Goal: Information Seeking & Learning: Learn about a topic

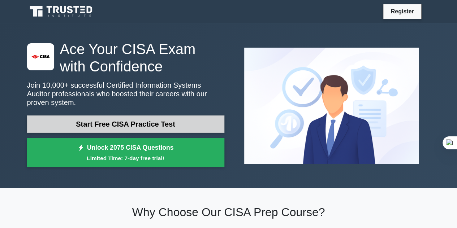
click at [145, 116] on link "Start Free CISA Practice Test" at bounding box center [125, 124] width 197 height 17
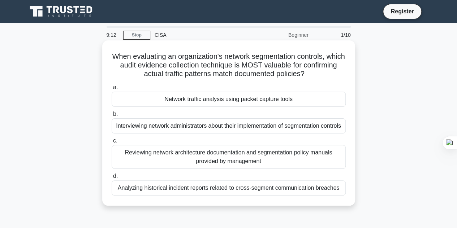
click at [215, 131] on div "Interviewing network administrators about their implementation of segmentation …" at bounding box center [229, 125] width 234 height 15
click at [112, 117] on input "b. Interviewing network administrators about their implementation of segmentati…" at bounding box center [112, 114] width 0 height 5
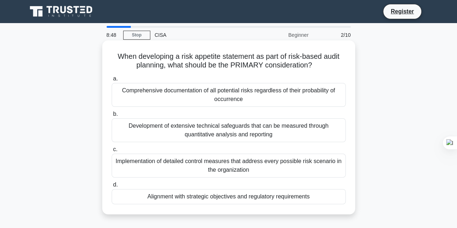
click at [237, 88] on div "Comprehensive documentation of all potential risks regardless of their probabil…" at bounding box center [229, 95] width 234 height 24
click at [112, 81] on input "a. Comprehensive documentation of all potential risks regardless of their proba…" at bounding box center [112, 79] width 0 height 5
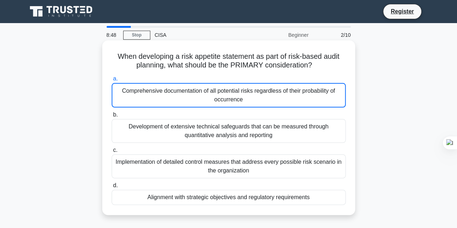
click at [237, 88] on div "Comprehensive documentation of all potential risks regardless of their probabil…" at bounding box center [229, 95] width 234 height 25
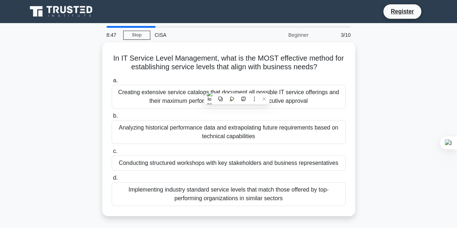
click at [237, 88] on div "Creating extensive service catalogs that document all possible IT service offer…" at bounding box center [229, 97] width 234 height 24
click at [112, 83] on input "a. Creating extensive service catalogs that document all possible IT service of…" at bounding box center [112, 80] width 0 height 5
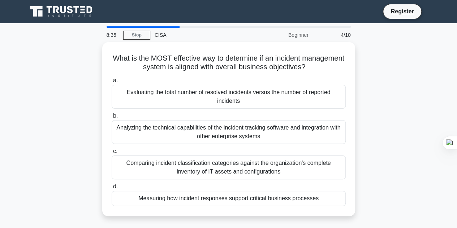
click at [152, 26] on div at bounding box center [143, 27] width 73 height 2
drag, startPoint x: 176, startPoint y: 25, endPoint x: 120, endPoint y: 25, distance: 55.6
click at [120, 25] on main "8:34 Stop CISA Beginner 4/10 What is the MOST effective way to determine if an …" at bounding box center [228, 206] width 457 height 367
click at [120, 25] on main "8:33 Stop CISA Beginner 4/10 What is the MOST effective way to determine if an …" at bounding box center [228, 206] width 457 height 367
click at [342, 33] on div "4/10" at bounding box center [334, 35] width 42 height 14
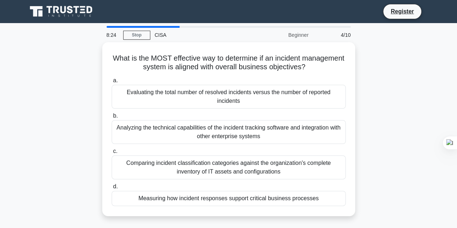
click at [342, 34] on div "4/10" at bounding box center [334, 35] width 42 height 14
click at [161, 31] on div "CISA" at bounding box center [199, 35] width 99 height 14
drag, startPoint x: 145, startPoint y: 24, endPoint x: 138, endPoint y: 25, distance: 7.7
click at [138, 25] on main "8:15 Stop CISA Beginner 4/10 What is the MOST effective way to determine if an …" at bounding box center [228, 206] width 457 height 367
click at [119, 27] on div at bounding box center [143, 27] width 73 height 2
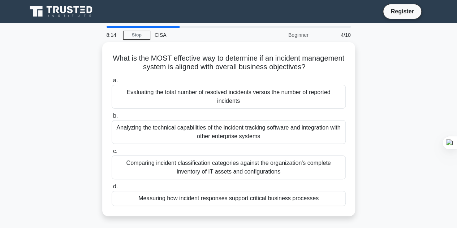
click at [119, 27] on div at bounding box center [143, 27] width 73 height 2
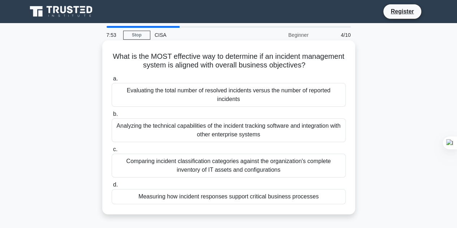
click at [168, 91] on div "Evaluating the total number of resolved incidents versus the number of reported…" at bounding box center [229, 95] width 234 height 24
click at [112, 81] on input "a. Evaluating the total number of resolved incidents versus the number of repor…" at bounding box center [112, 79] width 0 height 5
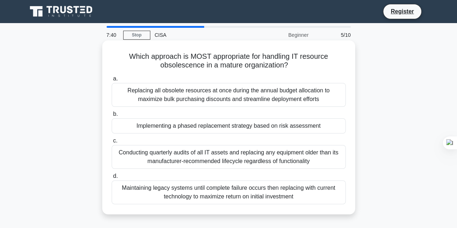
click at [177, 132] on div "Implementing a phased replacement strategy based on risk assessment" at bounding box center [229, 125] width 234 height 15
click at [112, 117] on input "b. Implementing a phased replacement strategy based on risk assessment" at bounding box center [112, 114] width 0 height 5
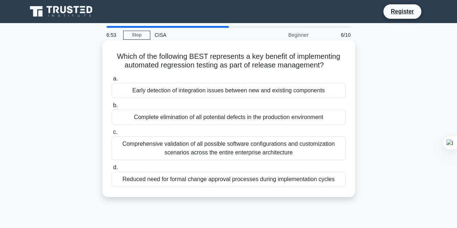
click at [178, 94] on div "Early detection of integration issues between new and existing components" at bounding box center [229, 90] width 234 height 15
click at [112, 81] on input "a. Early detection of integration issues between new and existing components" at bounding box center [112, 79] width 0 height 5
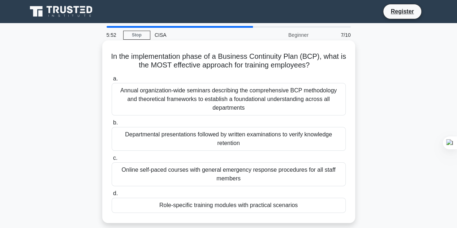
click at [204, 102] on div "Annual organization-wide seminars describing the comprehensive BCP methodology …" at bounding box center [229, 99] width 234 height 33
click at [112, 81] on input "a. Annual organization-wide seminars describing the comprehensive BCP methodolo…" at bounding box center [112, 79] width 0 height 5
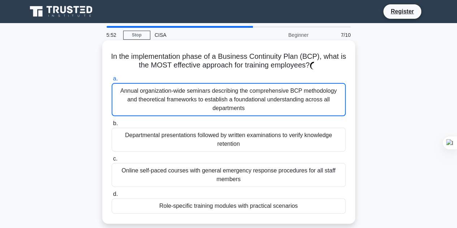
click at [204, 102] on div "Annual organization-wide seminars describing the comprehensive BCP methodology …" at bounding box center [229, 99] width 234 height 33
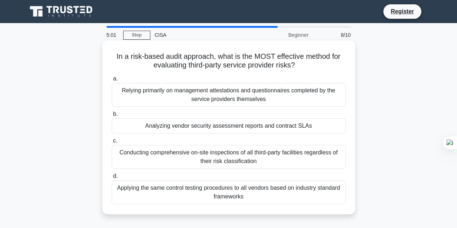
click at [221, 127] on div "Analyzing vendor security assessment reports and contract SLAs" at bounding box center [229, 125] width 234 height 15
click at [112, 117] on input "b. Analyzing vendor security assessment reports and contract SLAs" at bounding box center [112, 114] width 0 height 5
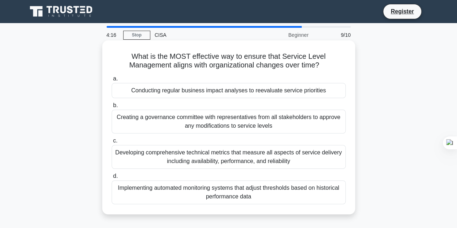
click at [217, 116] on div "Creating a governance committee with representatives from all stakeholders to a…" at bounding box center [229, 122] width 234 height 24
click at [112, 108] on input "b. Creating a governance committee with representatives from all stakeholders t…" at bounding box center [112, 105] width 0 height 5
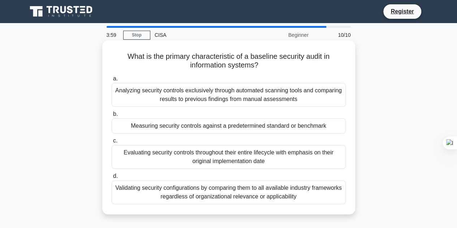
click at [203, 125] on div "Measuring security controls against a predetermined standard or benchmark" at bounding box center [229, 125] width 234 height 15
click at [112, 117] on input "b. Measuring security controls against a predetermined standard or benchmark" at bounding box center [112, 114] width 0 height 5
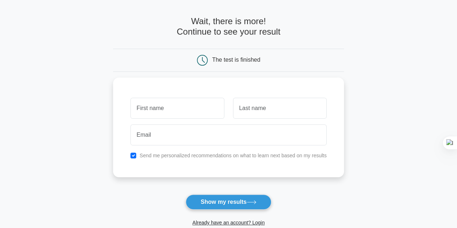
scroll to position [24, 0]
type input "nawab"
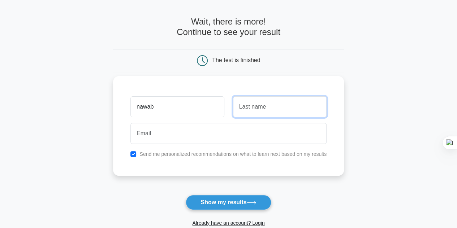
click at [250, 104] on input "text" at bounding box center [280, 106] width 94 height 21
type input "k"
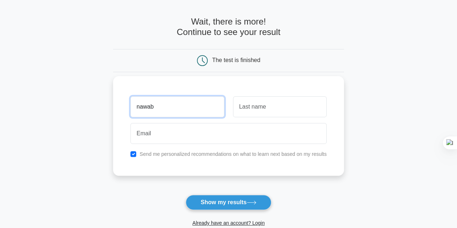
click at [190, 108] on input "nawab" at bounding box center [177, 106] width 94 height 21
type input "n"
type input "shah"
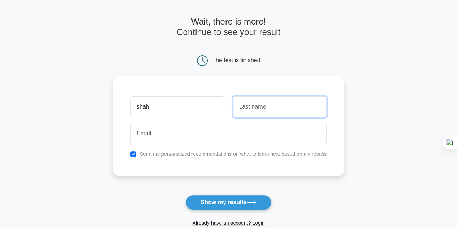
click at [239, 111] on input "text" at bounding box center [280, 106] width 94 height 21
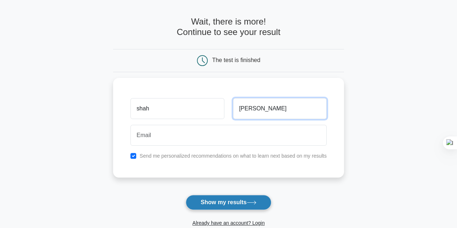
type input "[PERSON_NAME]"
click at [246, 201] on button "Show my results" at bounding box center [228, 202] width 85 height 15
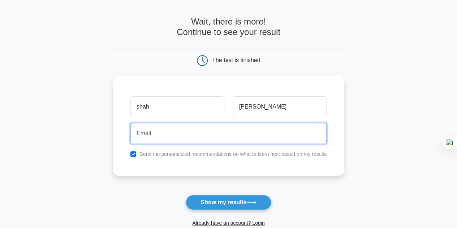
click at [224, 133] on input "email" at bounding box center [228, 133] width 196 height 21
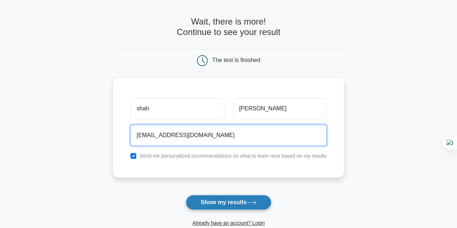
type input "[EMAIL_ADDRESS][DOMAIN_NAME]"
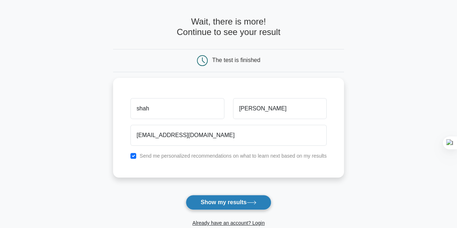
click at [221, 205] on button "Show my results" at bounding box center [228, 202] width 85 height 15
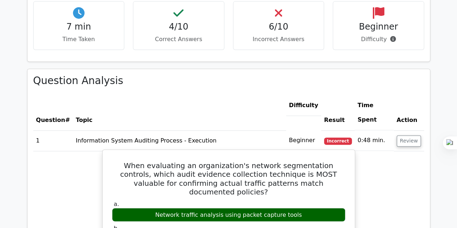
scroll to position [508, 0]
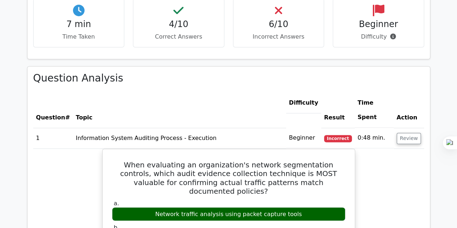
click at [305, 93] on th "Difficulty" at bounding box center [303, 103] width 35 height 21
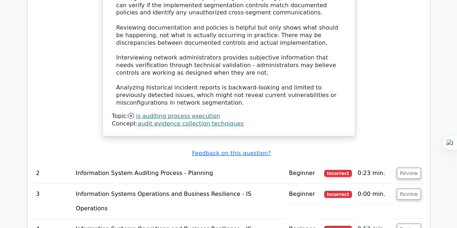
scroll to position [903, 0]
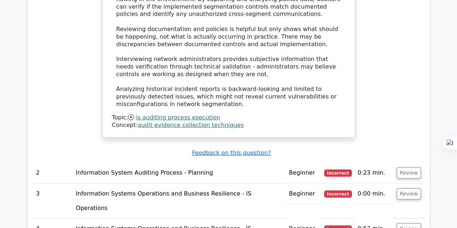
click at [213, 163] on td "Information System Auditing Process - Planning" at bounding box center [179, 173] width 213 height 21
drag, startPoint x: 231, startPoint y: 89, endPoint x: 329, endPoint y: 95, distance: 97.7
click at [329, 163] on tr "2 Information System Auditing Process - Planning Beginner Incorrect 0:23 min. R…" at bounding box center [228, 173] width 391 height 21
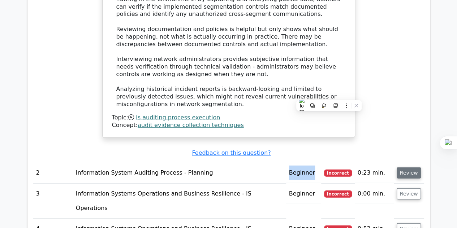
click at [418, 168] on button "Review" at bounding box center [409, 173] width 25 height 11
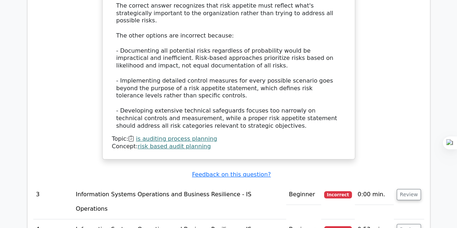
scroll to position [1309, 0]
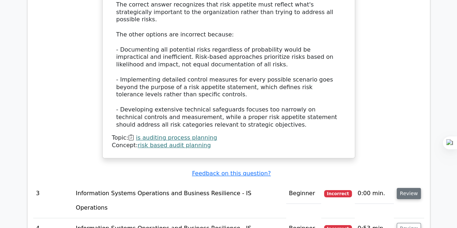
click at [410, 188] on button "Review" at bounding box center [409, 193] width 25 height 11
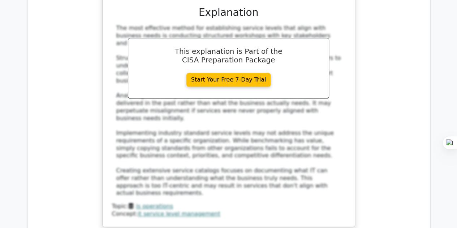
scroll to position [1708, 0]
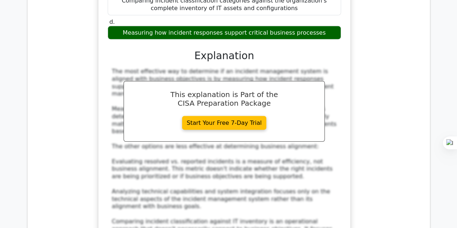
scroll to position [2106, 0]
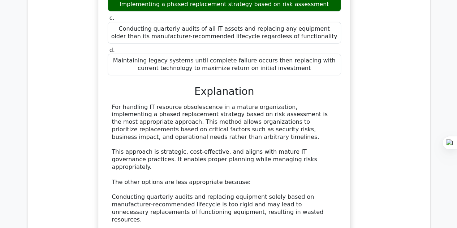
scroll to position [2528, 0]
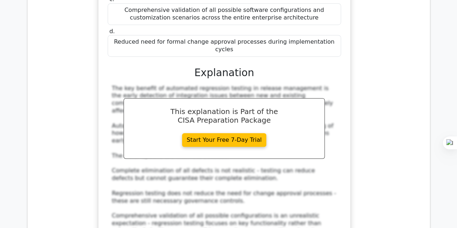
scroll to position [2972, 0]
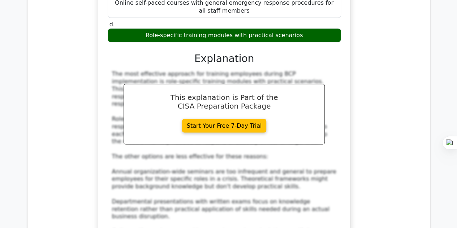
scroll to position [3417, 0]
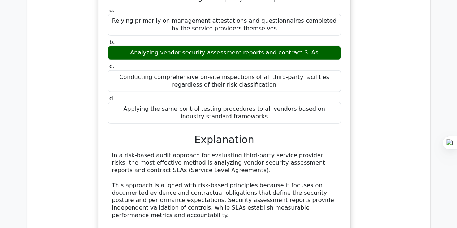
scroll to position [3769, 0]
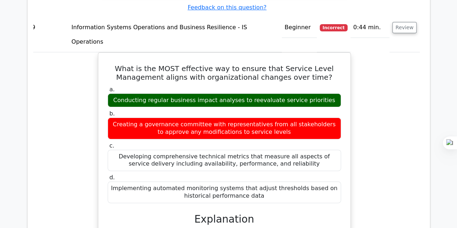
scroll to position [4147, 0]
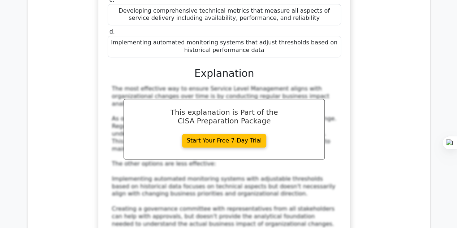
scroll to position [4292, 0]
